Goal: Navigation & Orientation: Find specific page/section

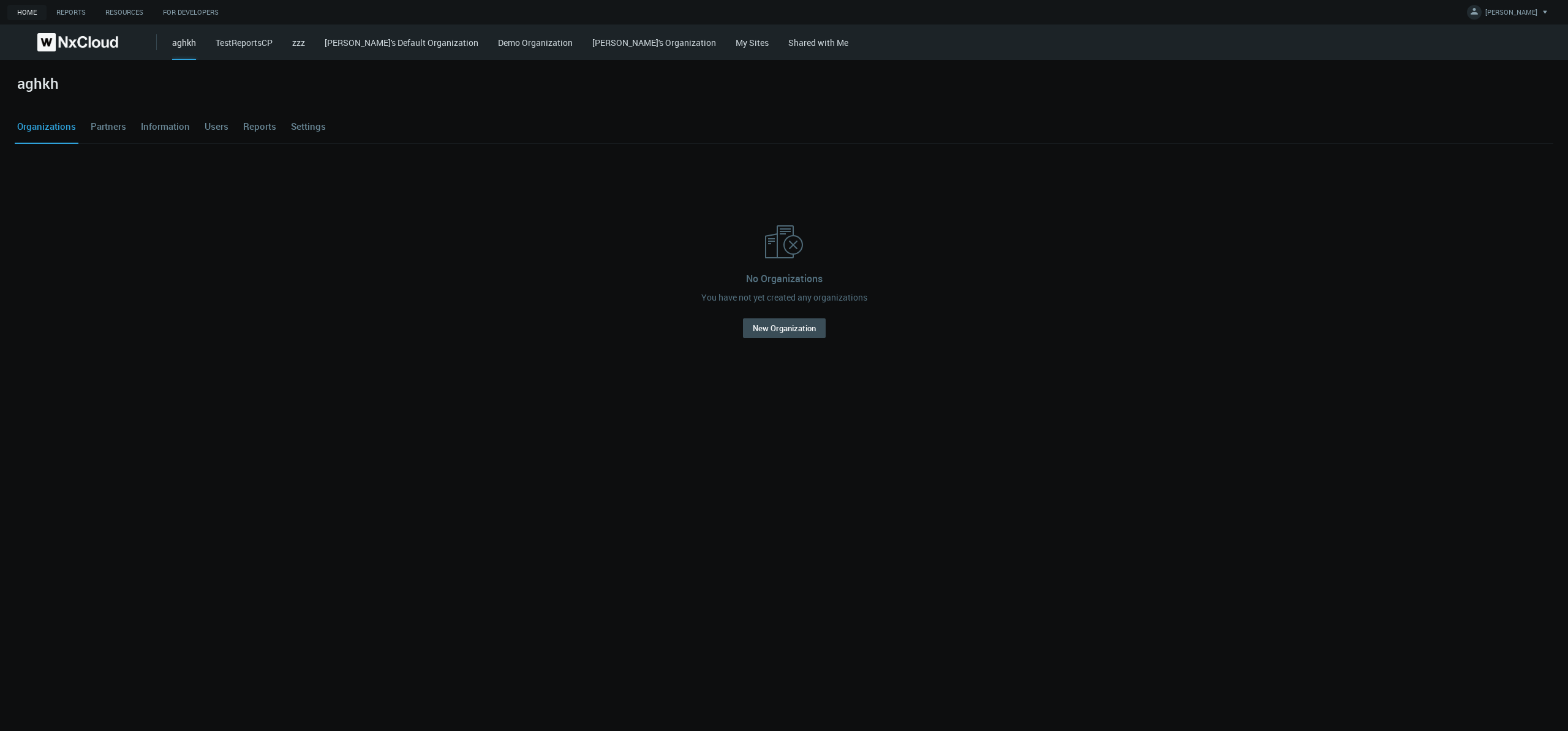
click at [735, 43] on link "My Sites" at bounding box center [752, 43] width 33 height 12
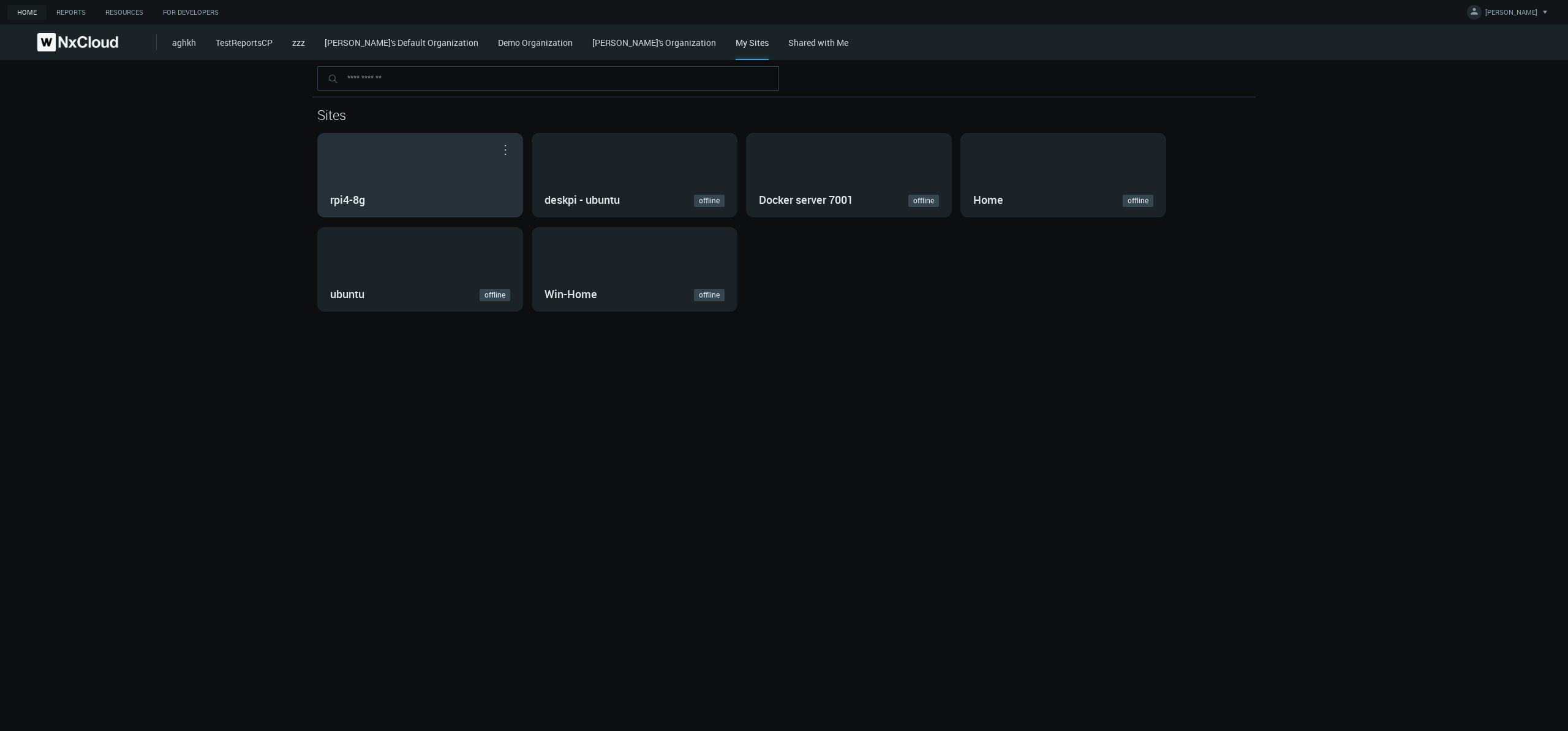
click at [386, 176] on div "rpi4-8g" at bounding box center [420, 175] width 205 height 83
click at [386, 176] on div "Sites rpi4-8g Open in Nx Witness deskpi - ubuntu offline Docker server 7001 off…" at bounding box center [784, 395] width 1568 height 671
click at [147, 198] on nx-home-systems-list "Sites rpi4-8g Open in Nx Witness deskpi - ubuntu offline Docker server 7001 off…" at bounding box center [784, 185] width 1568 height 251
click at [158, 208] on nx-home-systems-list "Sites rpi4-8g Open in Nx Witness deskpi - ubuntu offline Docker server 7001 off…" at bounding box center [784, 185] width 1568 height 251
click at [505, 151] on button "button" at bounding box center [505, 149] width 20 height 12
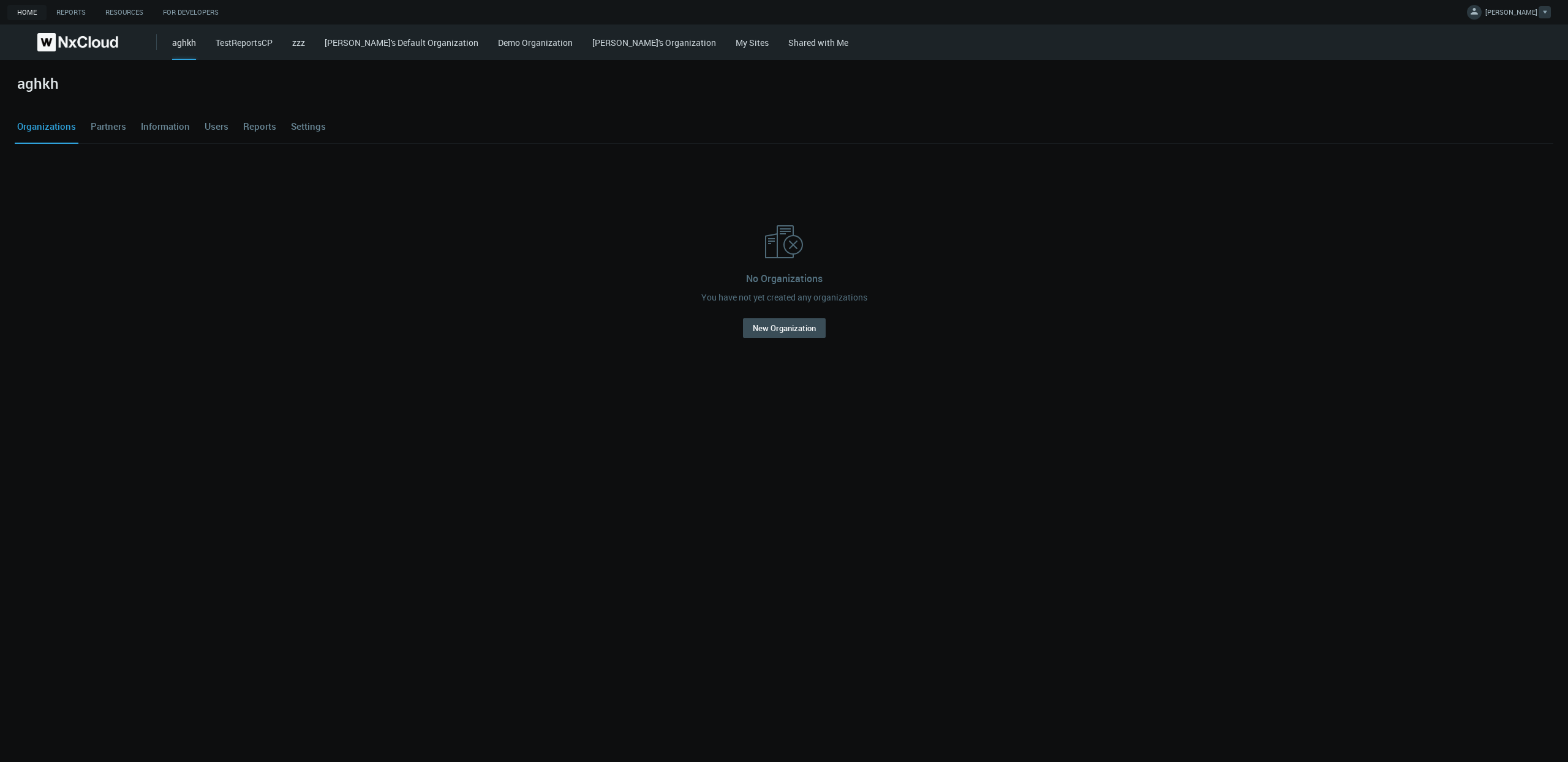
click at [1518, 5] on button "[PERSON_NAME]" at bounding box center [1509, 12] width 95 height 25
click at [1471, 140] on span "Component Library Storybook" at bounding box center [1507, 136] width 119 height 11
